Goal: Navigation & Orientation: Find specific page/section

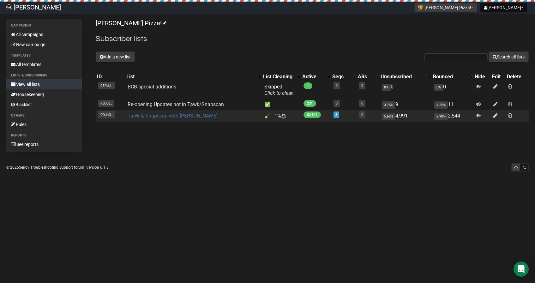
click at [148, 114] on link "Tawk & Snapscan with [PERSON_NAME]" at bounding box center [172, 116] width 90 height 6
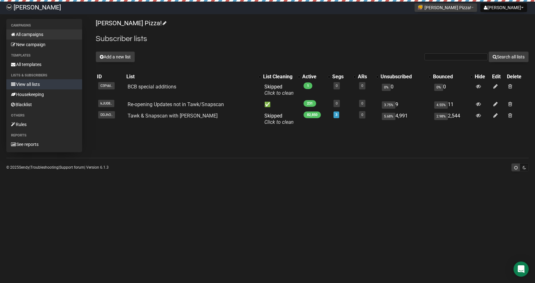
click at [23, 34] on link "All campaigns" at bounding box center [44, 34] width 76 height 10
click at [25, 34] on link "All campaigns" at bounding box center [44, 34] width 76 height 10
click at [28, 35] on link "All campaigns" at bounding box center [44, 34] width 76 height 10
